Goal: Task Accomplishment & Management: Complete application form

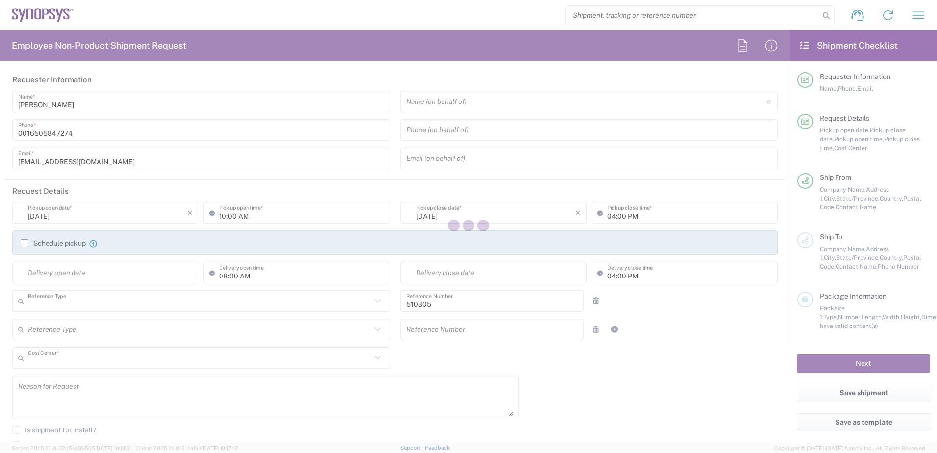
type input "Department"
type input "US01, IG, SVP Admin, 510305"
type input "[US_STATE]"
type input "[GEOGRAPHIC_DATA]"
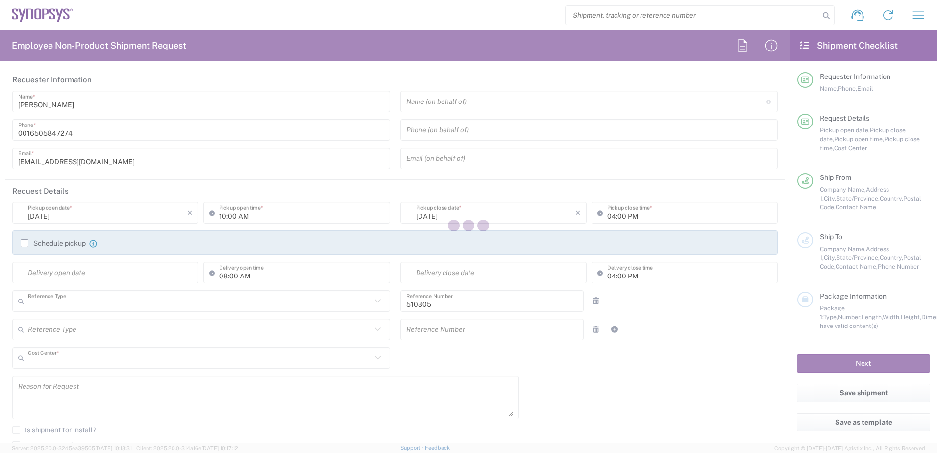
type input "Delivered at Place"
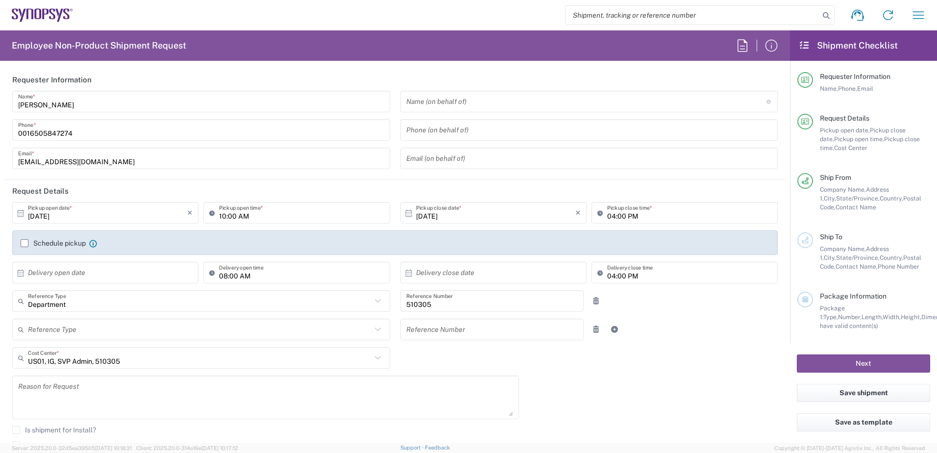
type input "Headquarters USSV"
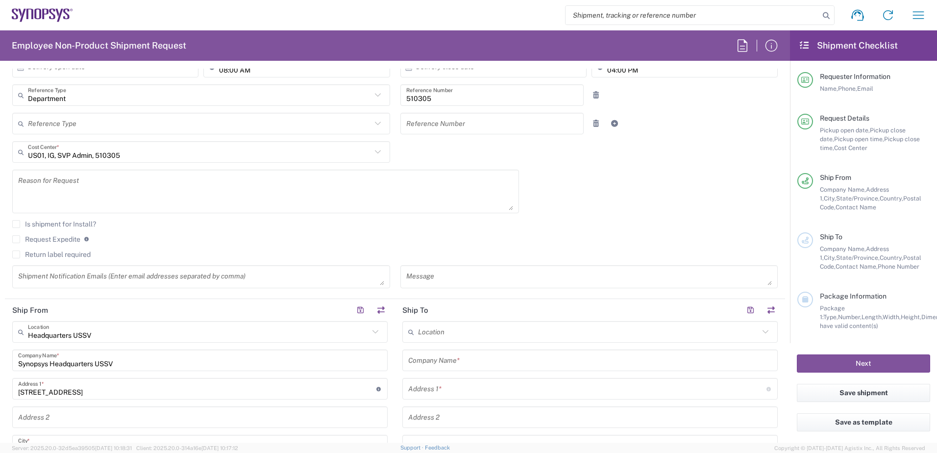
scroll to position [294, 0]
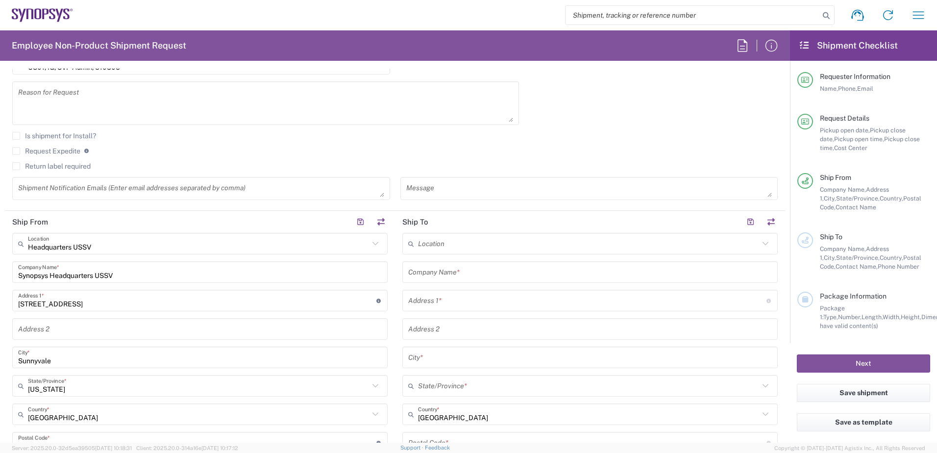
click at [477, 245] on input "text" at bounding box center [588, 243] width 341 height 17
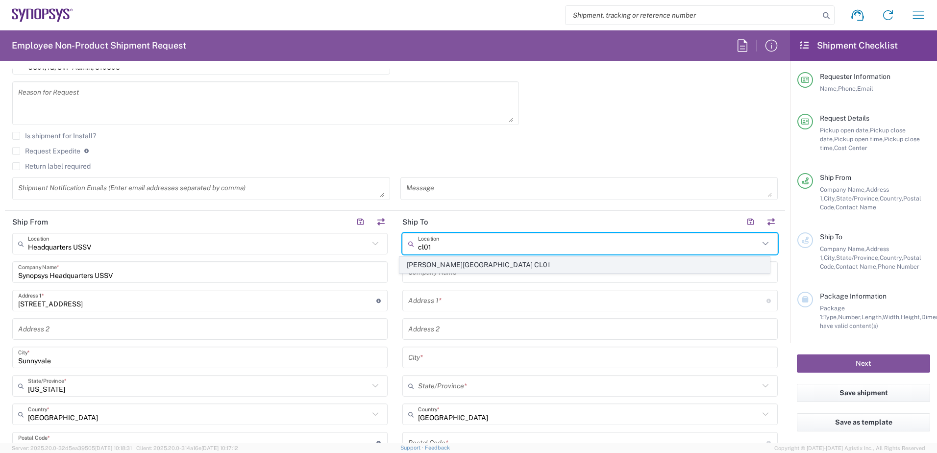
click at [472, 269] on span "[PERSON_NAME][GEOGRAPHIC_DATA] CL01" at bounding box center [585, 264] width 370 height 15
type input "[PERSON_NAME][GEOGRAPHIC_DATA] CL01"
type input "Synopsys Chile Limitada"
type input "[STREET_ADDRESS]"
type input "Suite 708"
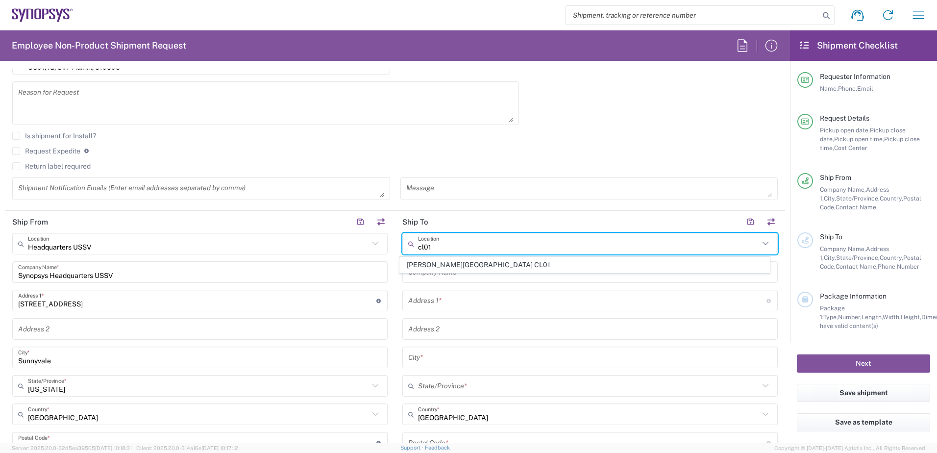
type input "[PERSON_NAME]"
type input "[GEOGRAPHIC_DATA]"
type input "7630260"
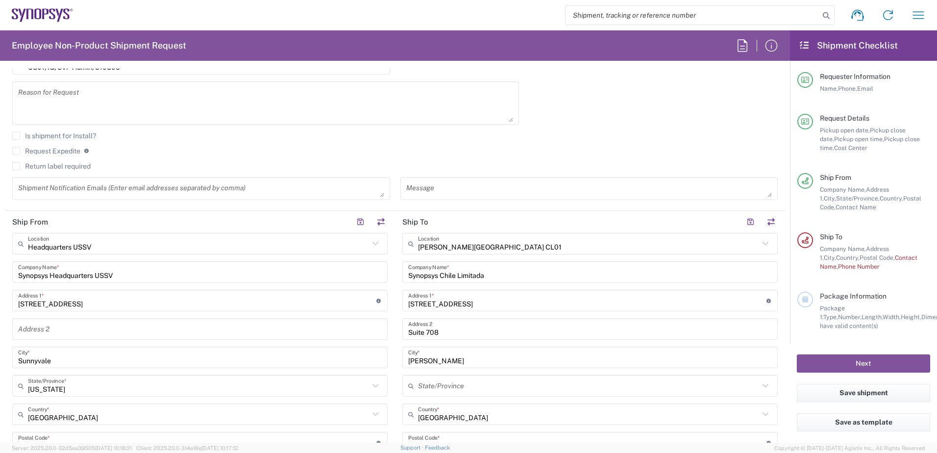
scroll to position [441, 0]
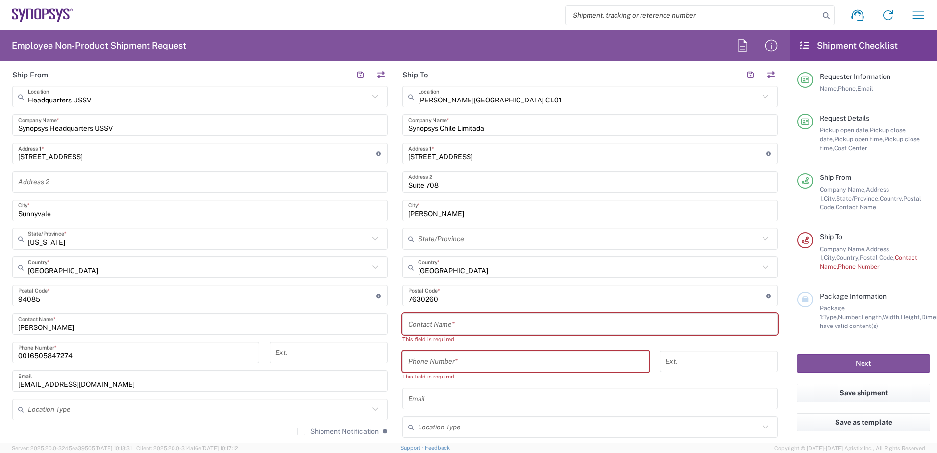
click at [478, 322] on input "text" at bounding box center [590, 324] width 364 height 17
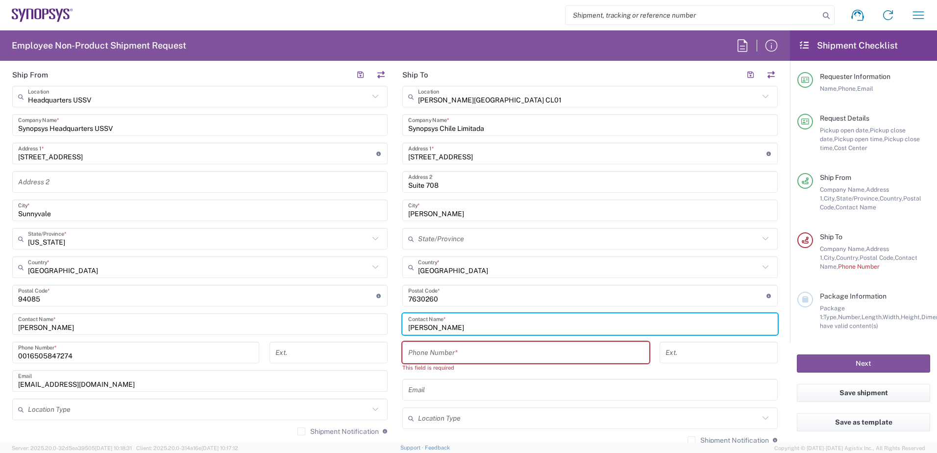
type input "[PERSON_NAME]"
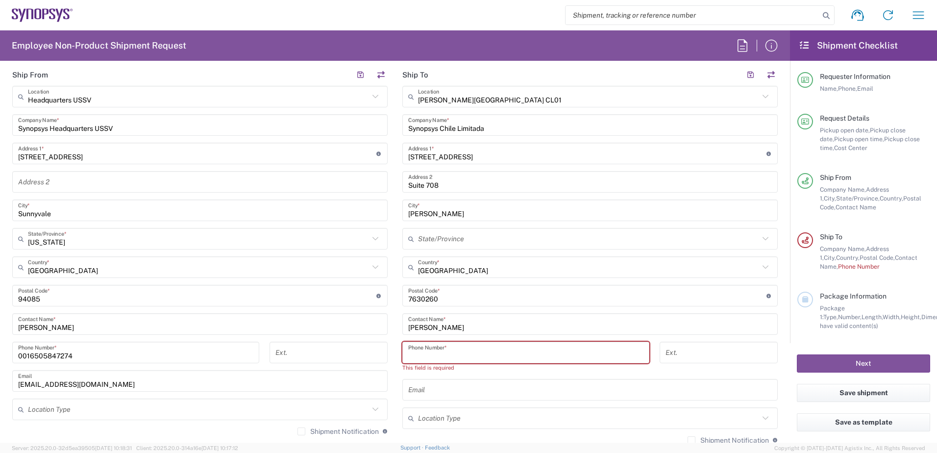
click at [472, 356] on input "tel" at bounding box center [525, 352] width 235 height 17
click at [512, 352] on input "tel" at bounding box center [525, 352] width 235 height 17
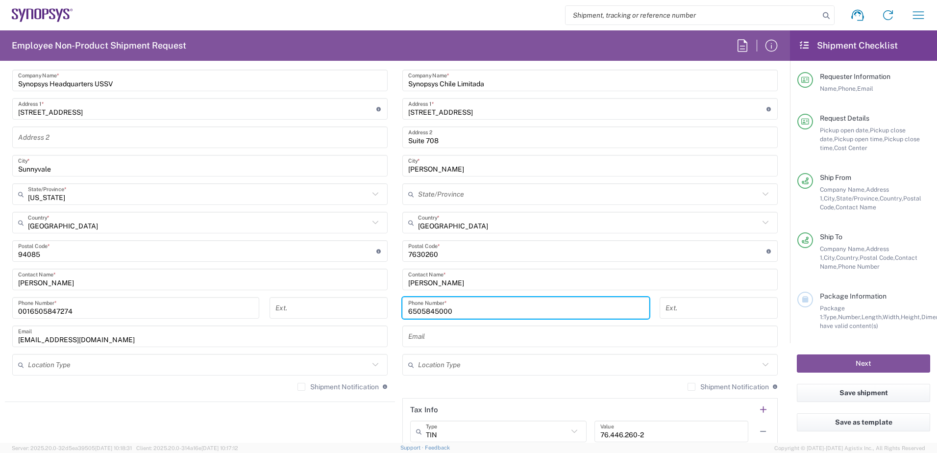
scroll to position [539, 0]
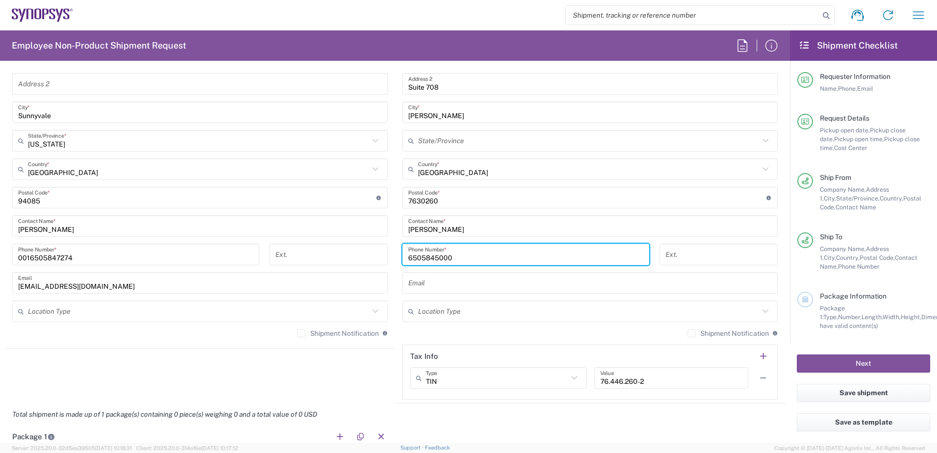
type input "6505845000"
click at [443, 286] on input "text" at bounding box center [590, 283] width 364 height 17
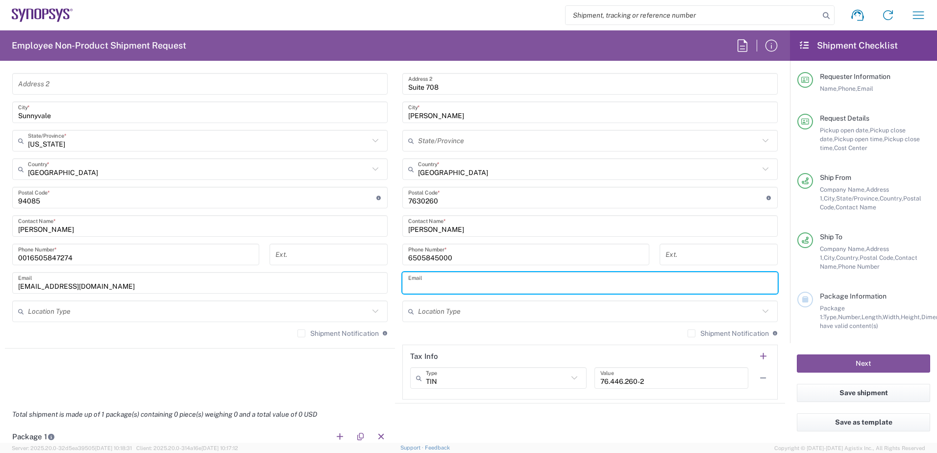
click at [455, 290] on input "text" at bounding box center [590, 283] width 364 height 17
paste input "[PERSON_NAME][EMAIL_ADDRESS][DOMAIN_NAME]"
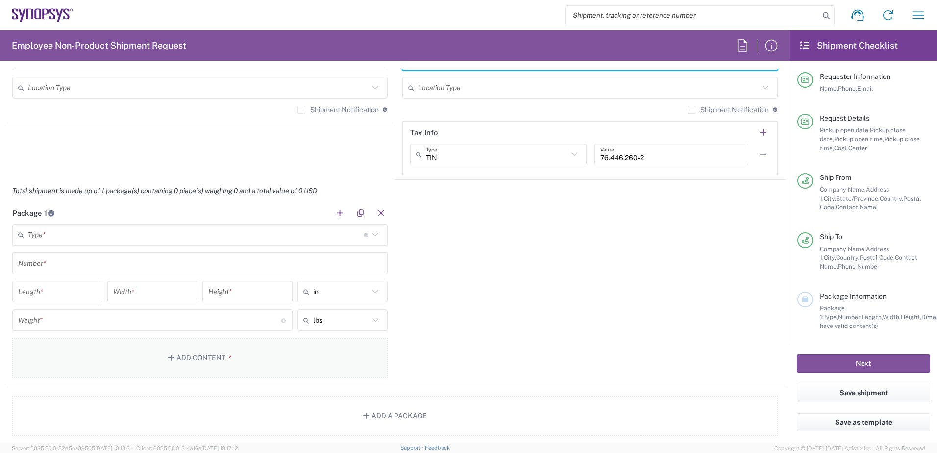
scroll to position [833, 0]
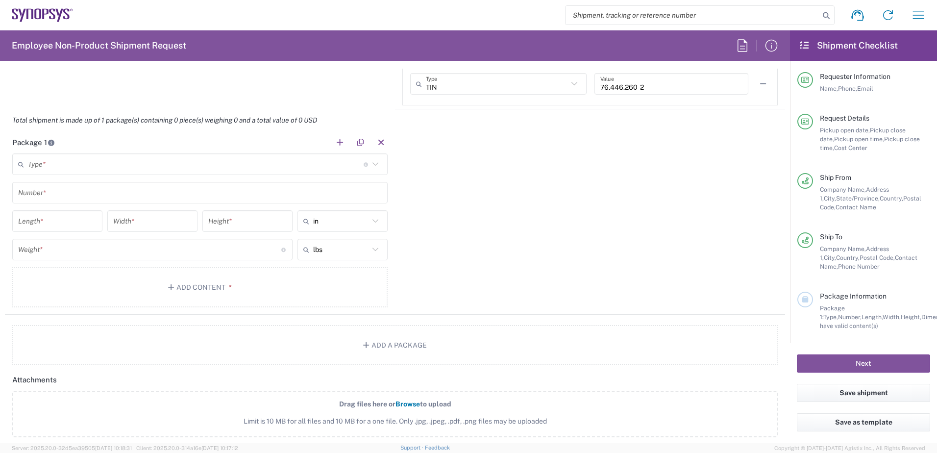
type input "[PERSON_NAME][EMAIL_ADDRESS][DOMAIN_NAME]"
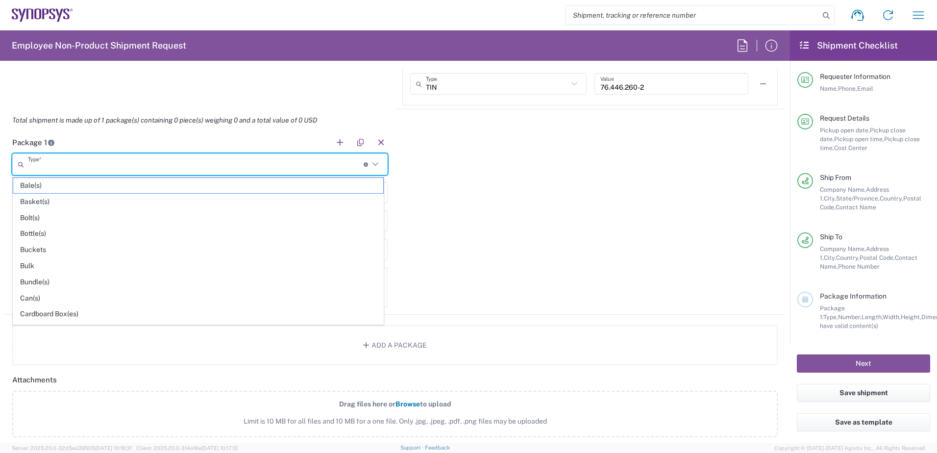
click at [71, 170] on input "text" at bounding box center [196, 164] width 336 height 17
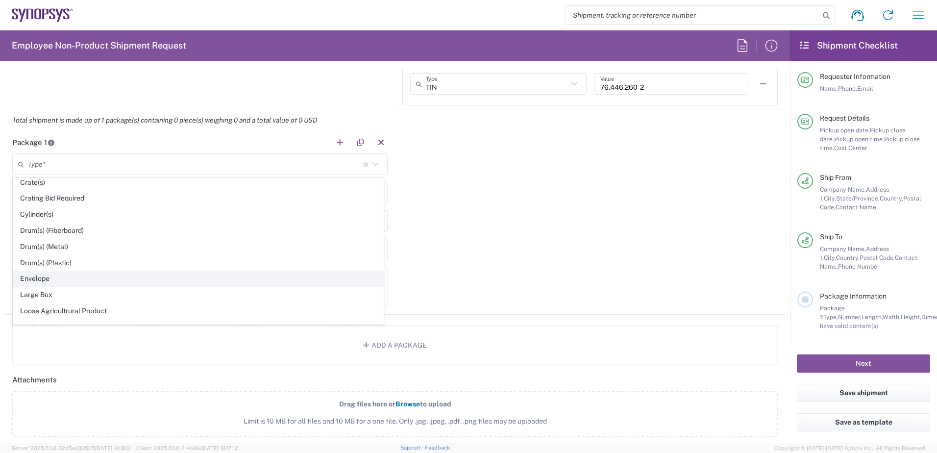
click at [129, 276] on span "Envelope" at bounding box center [198, 278] width 370 height 15
type input "Envelope"
type input "1"
type input "9.5"
type input "12.5"
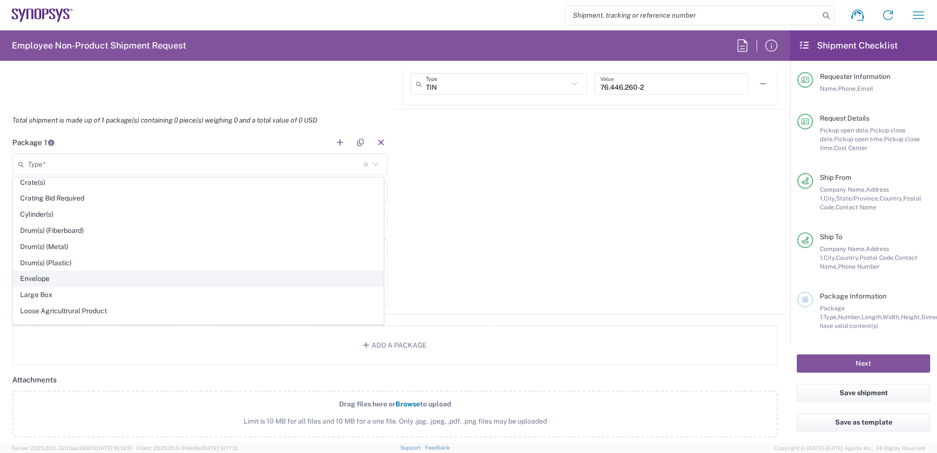
type input "0.25"
type input "1"
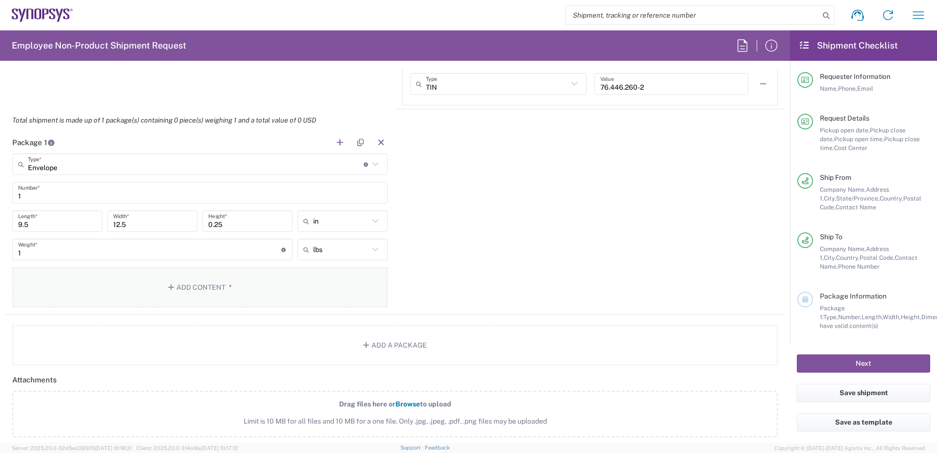
click at [129, 277] on button "Add Content *" at bounding box center [199, 287] width 375 height 40
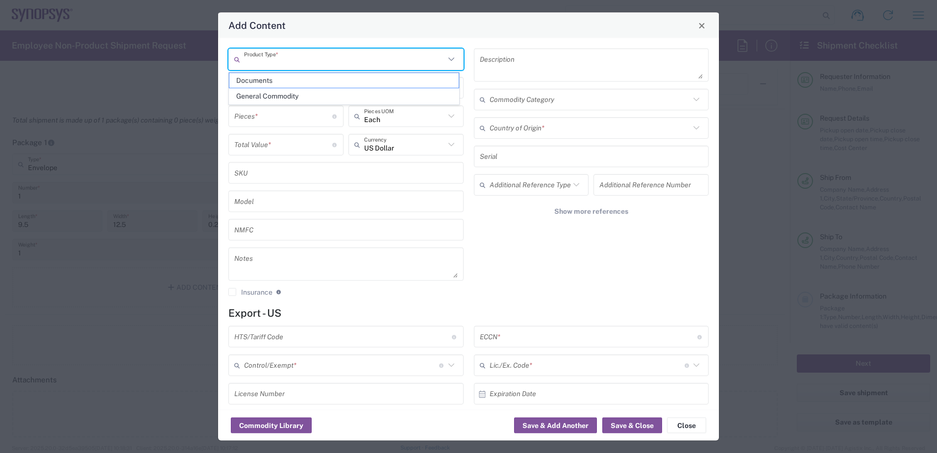
click at [280, 56] on input "text" at bounding box center [344, 58] width 201 height 17
click at [276, 83] on span "Documents" at bounding box center [343, 80] width 229 height 15
type input "Documents"
type input "1"
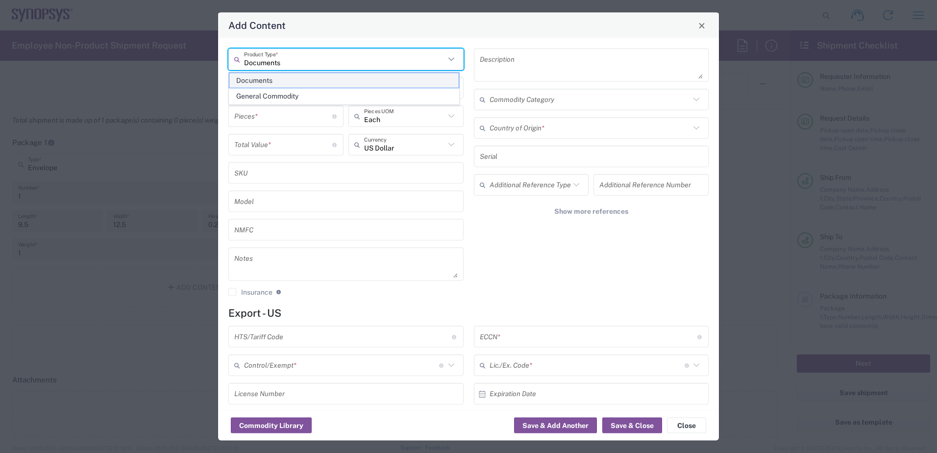
type input "1"
type textarea "Documents"
type input "[GEOGRAPHIC_DATA]"
type input "0000.00.0000"
type input "FTR Exemption"
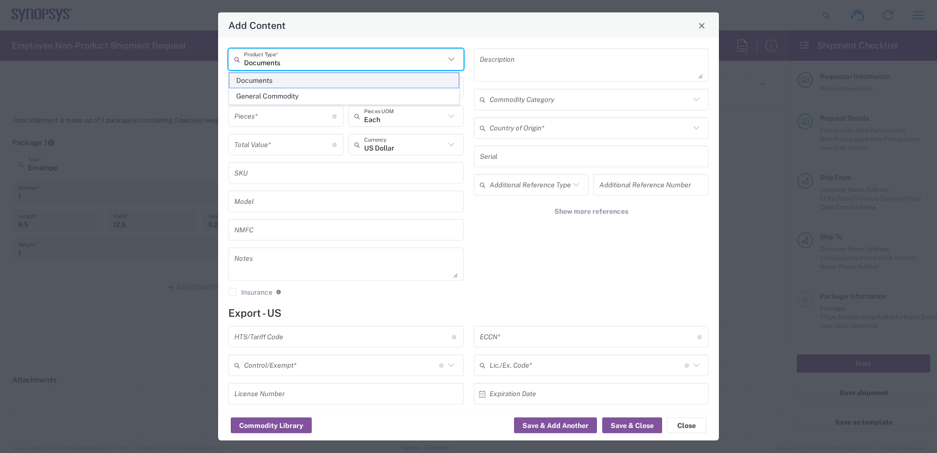
type input "0000"
type input "0000.00.0000"
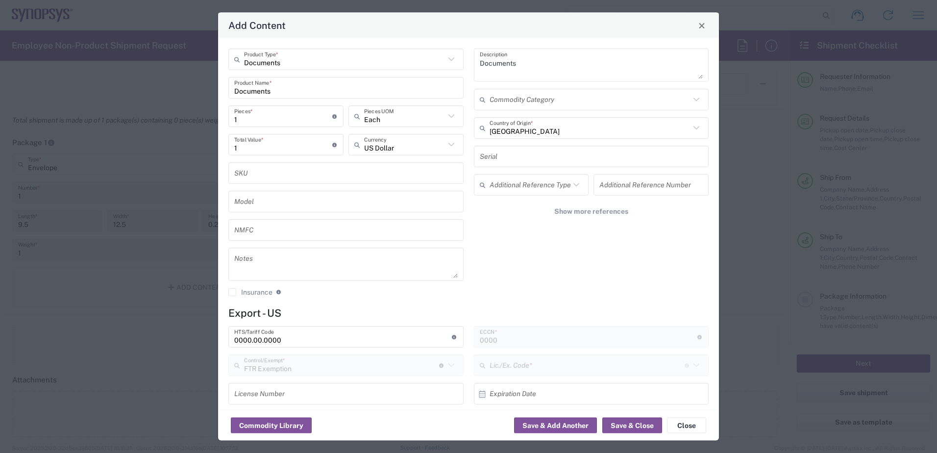
type input "30.37(a)"
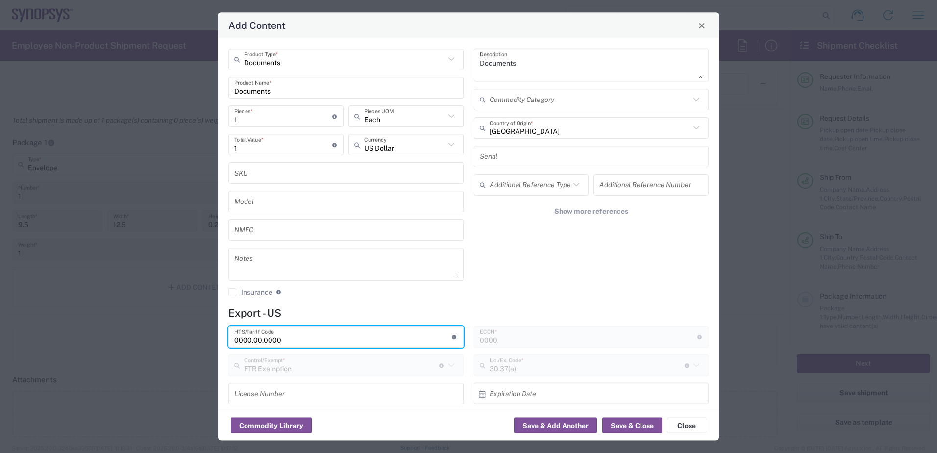
drag, startPoint x: 313, startPoint y: 335, endPoint x: 162, endPoint y: 333, distance: 151.0
click at [162, 333] on div "Add Content Documents Product Type * Documents Product Name * 1 Pieces * Number…" at bounding box center [468, 226] width 937 height 453
paste input "4802.62.1"
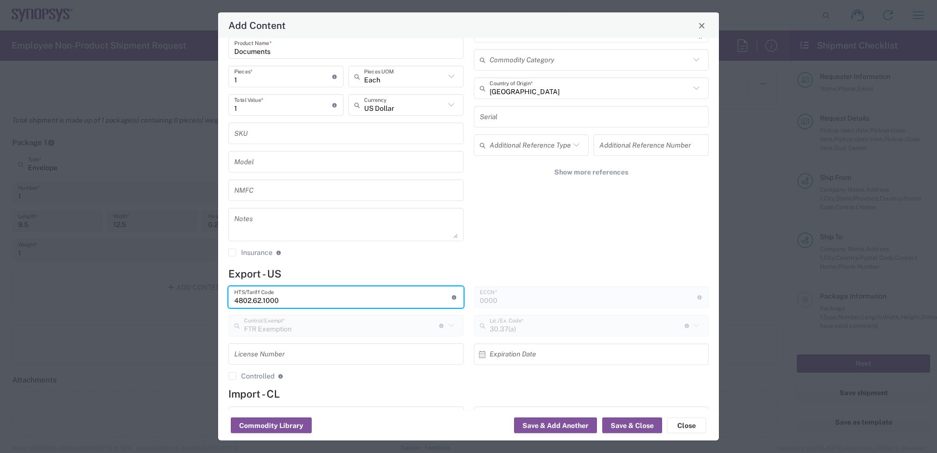
scroll to position [49, 0]
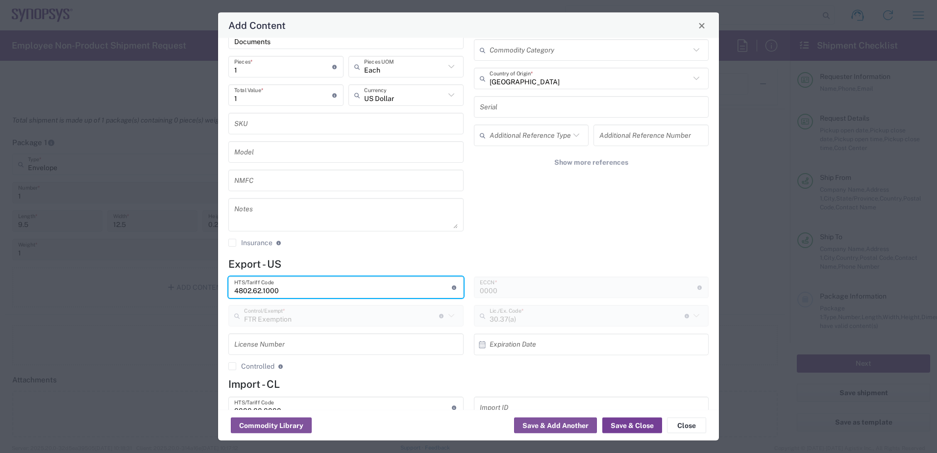
type input "4802.62.1000"
click at [639, 422] on button "Save & Close" at bounding box center [632, 426] width 60 height 16
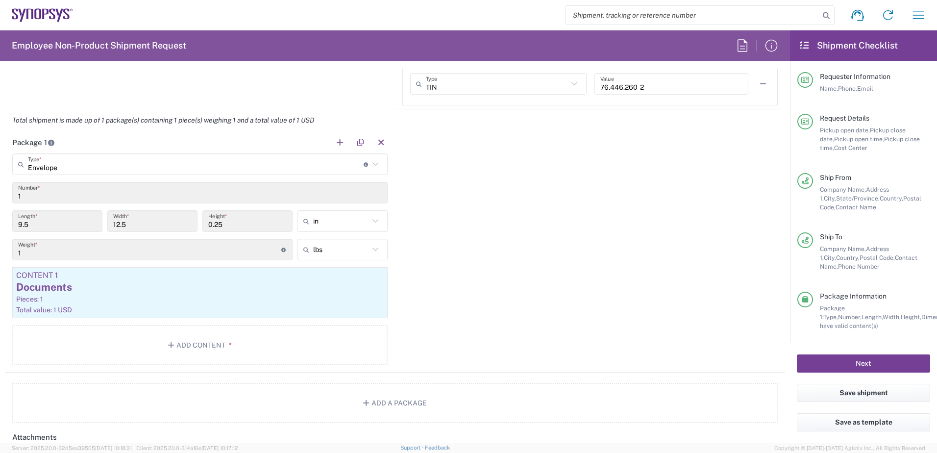
click at [899, 369] on button "Next" at bounding box center [863, 363] width 133 height 18
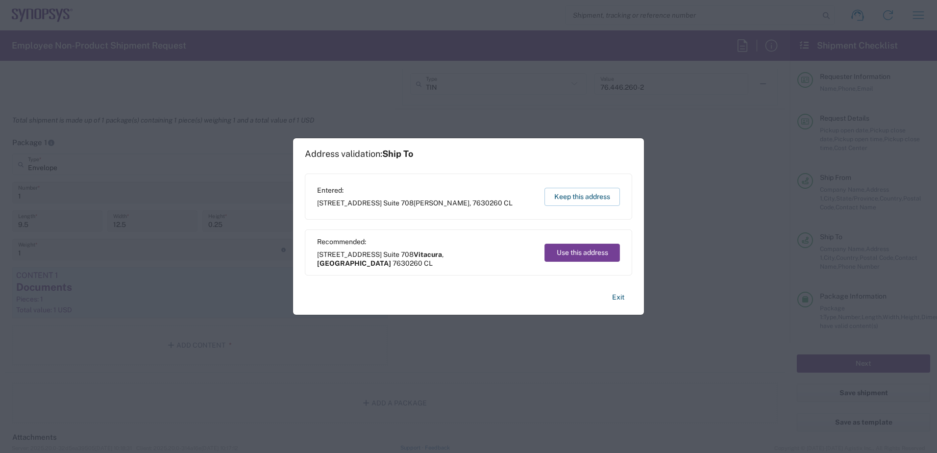
click at [599, 249] on button "Use this address" at bounding box center [582, 253] width 75 height 18
type input "Vitacura"
type input "[GEOGRAPHIC_DATA]"
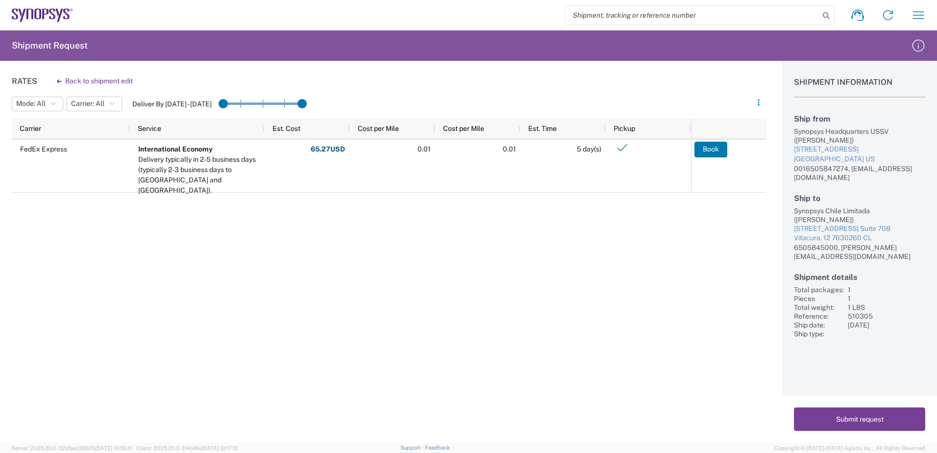
click at [804, 416] on button "Submit request" at bounding box center [859, 419] width 131 height 24
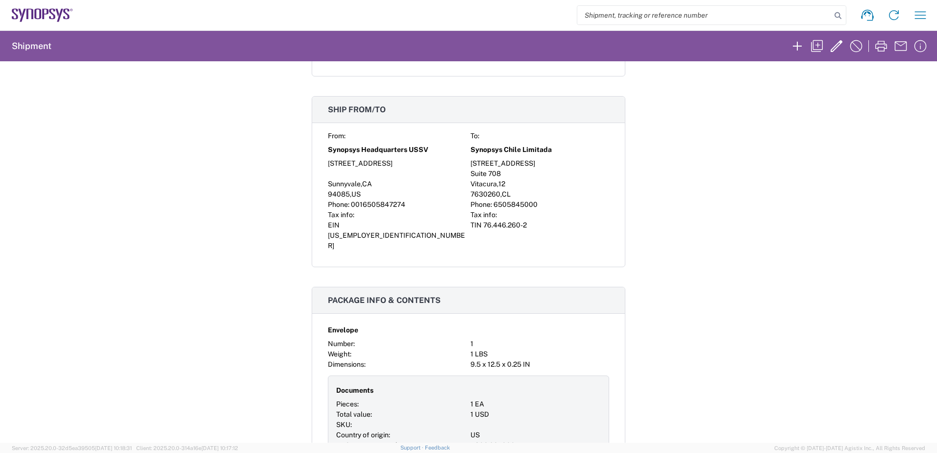
scroll to position [147, 0]
